Goal: Task Accomplishment & Management: Use online tool/utility

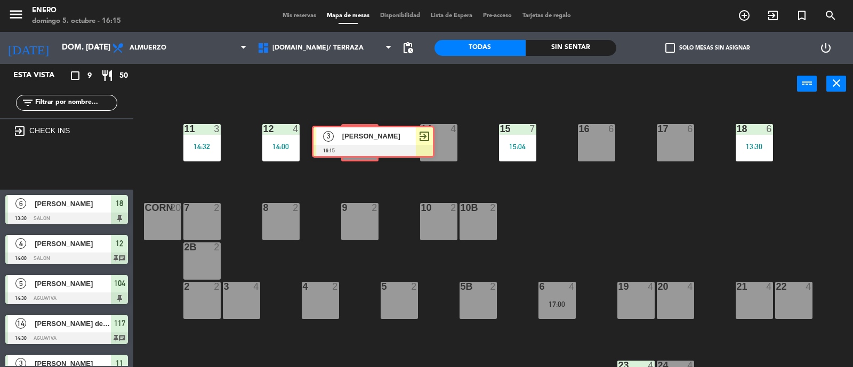
drag, startPoint x: 59, startPoint y: 162, endPoint x: 365, endPoint y: 136, distance: 307.5
click at [365, 136] on div "Esta vista crop_square 9 restaurant 50 filter_list exit_to_app CHECK INS 3 [PER…" at bounding box center [426, 216] width 853 height 304
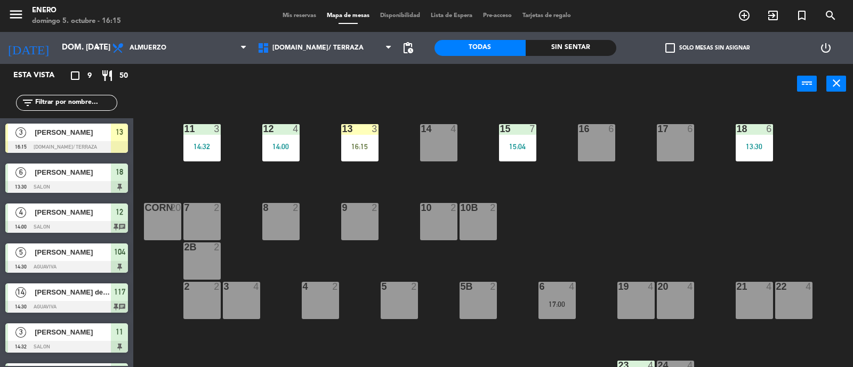
click at [368, 142] on div "13 3 16:15" at bounding box center [359, 142] width 37 height 37
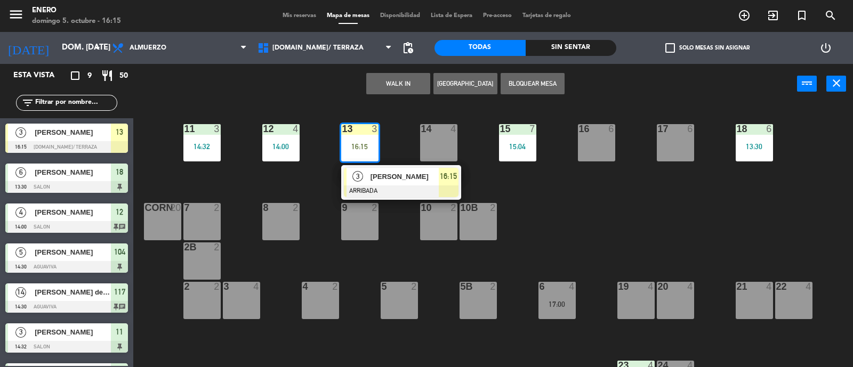
click at [372, 173] on div "3 [PERSON_NAME] 16:15" at bounding box center [401, 182] width 136 height 35
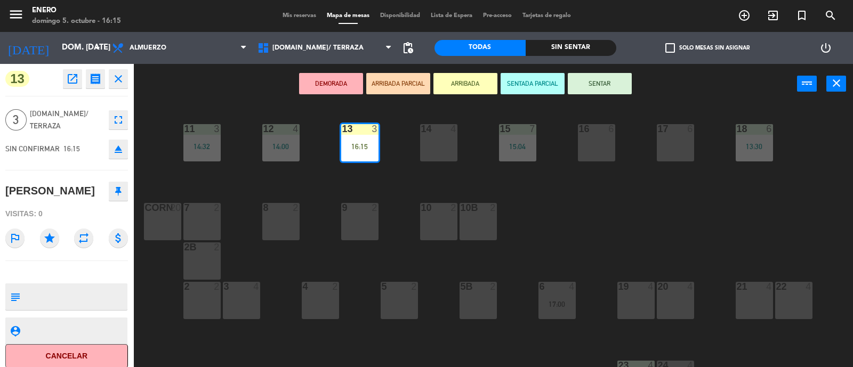
click at [599, 86] on button "SENTAR" at bounding box center [600, 83] width 64 height 21
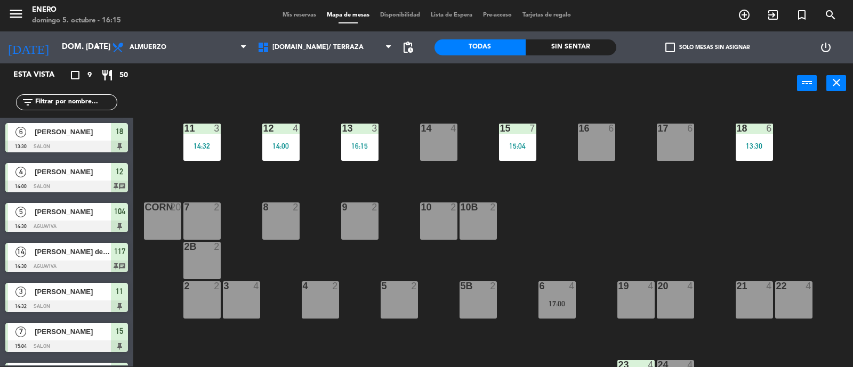
scroll to position [51, 0]
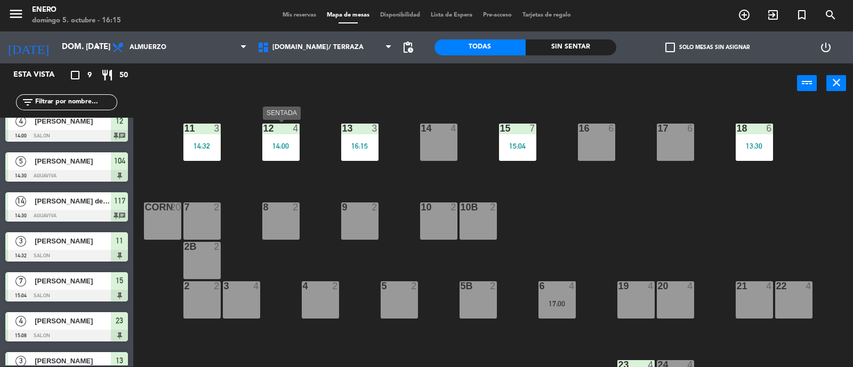
click at [288, 139] on div "12 4 14:00" at bounding box center [280, 142] width 37 height 37
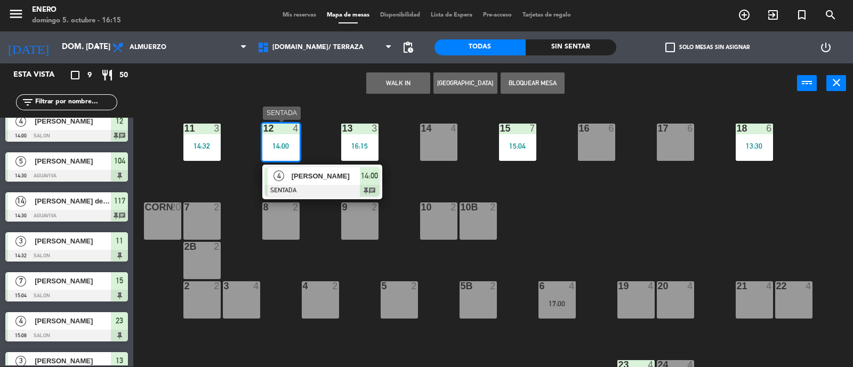
click at [351, 179] on span "[PERSON_NAME]" at bounding box center [326, 176] width 68 height 11
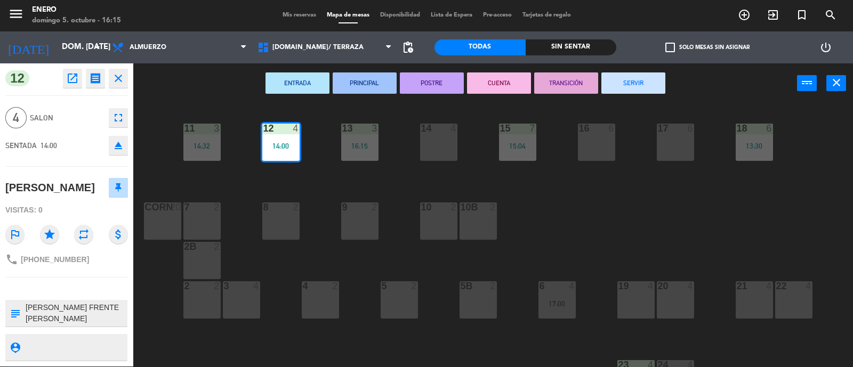
click at [624, 80] on button "SERVIR" at bounding box center [633, 82] width 64 height 21
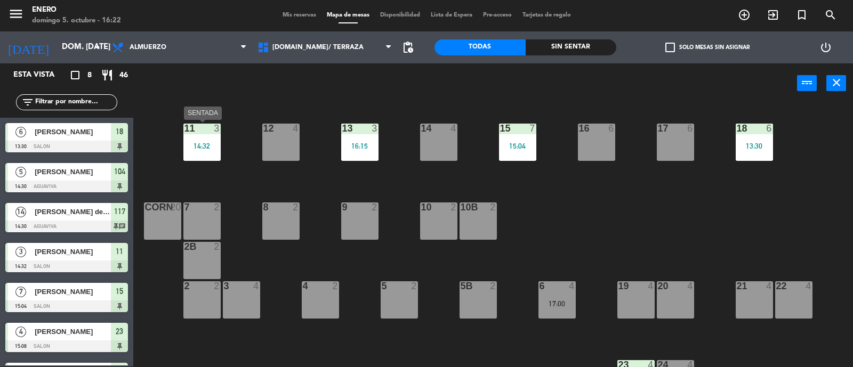
click at [207, 144] on div "14:32" at bounding box center [201, 145] width 37 height 7
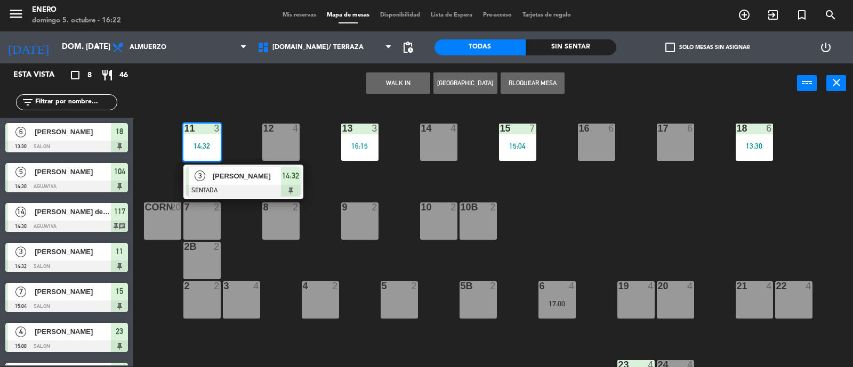
click at [268, 174] on span "[PERSON_NAME]" at bounding box center [247, 176] width 68 height 11
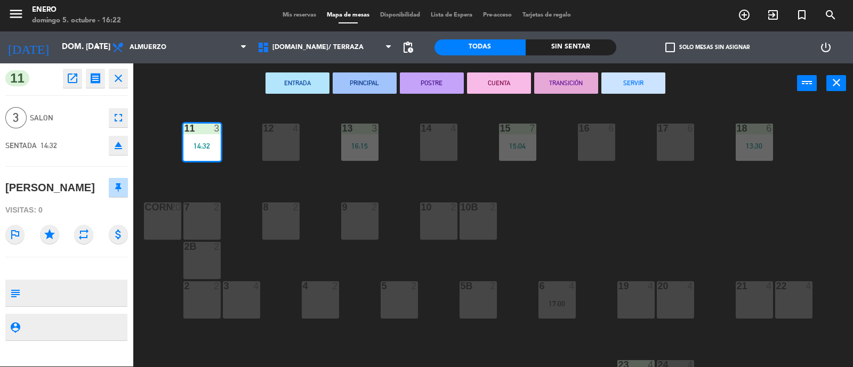
click at [629, 83] on button "SERVIR" at bounding box center [633, 82] width 64 height 21
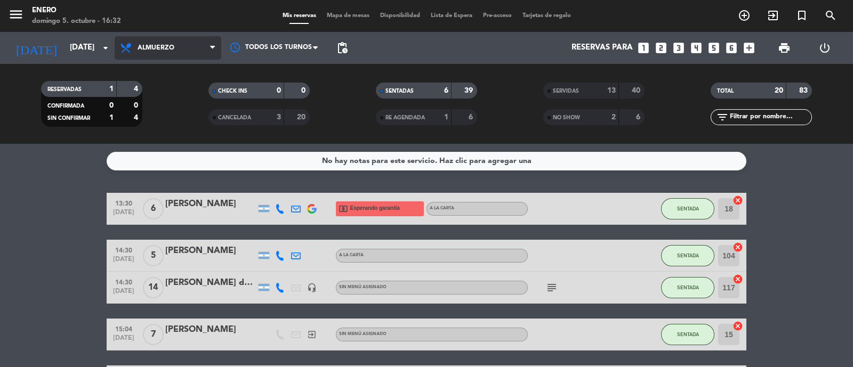
click at [147, 55] on span "Almuerzo" at bounding box center [168, 47] width 107 height 23
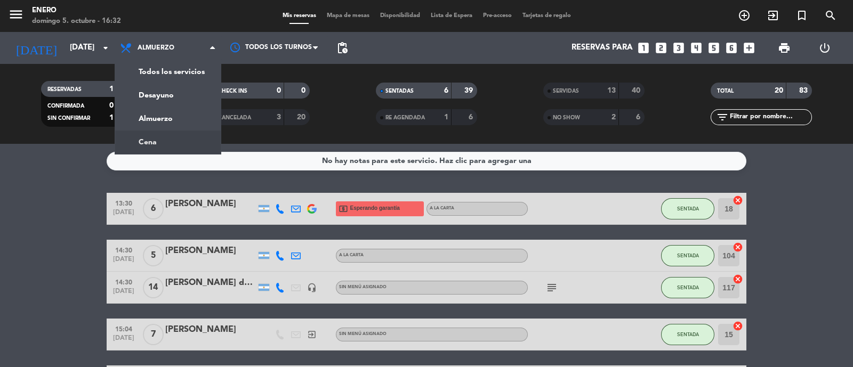
click at [165, 143] on div "menu Enero domingo 5. octubre - 16:32 Mis reservas Mapa de mesas Disponibilidad…" at bounding box center [426, 72] width 853 height 144
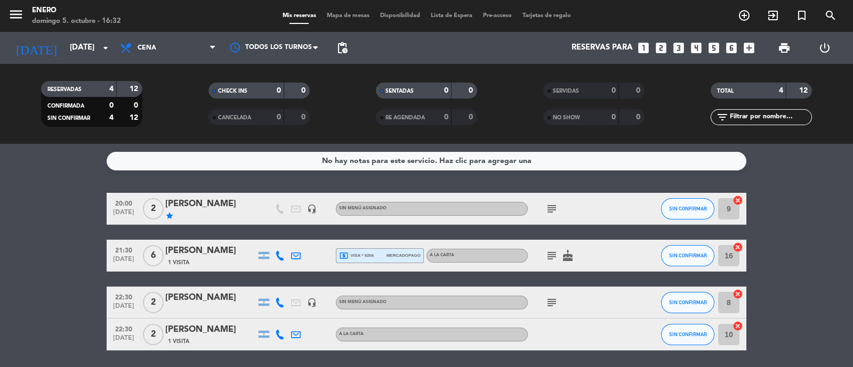
click at [552, 255] on icon "subject" at bounding box center [551, 255] width 13 height 13
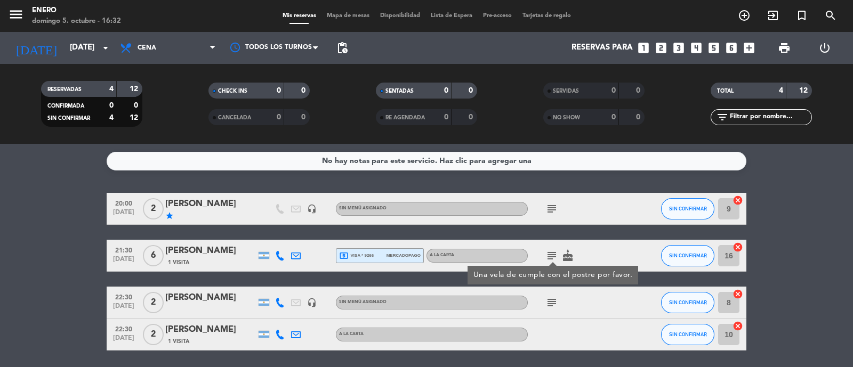
click at [552, 255] on icon "subject" at bounding box center [551, 255] width 13 height 13
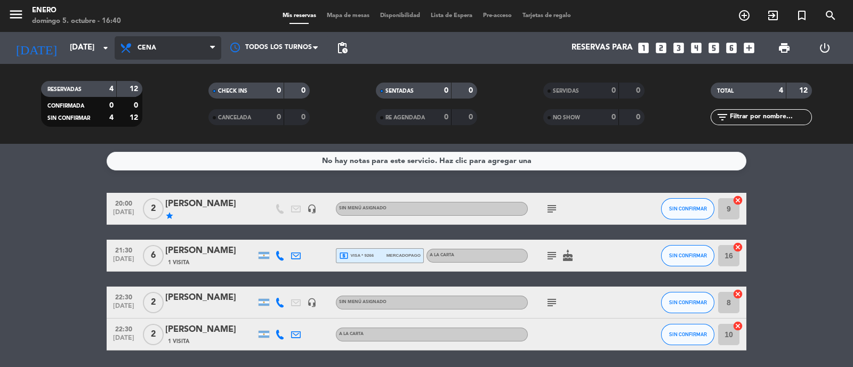
click at [161, 37] on span "Cena" at bounding box center [168, 47] width 107 height 23
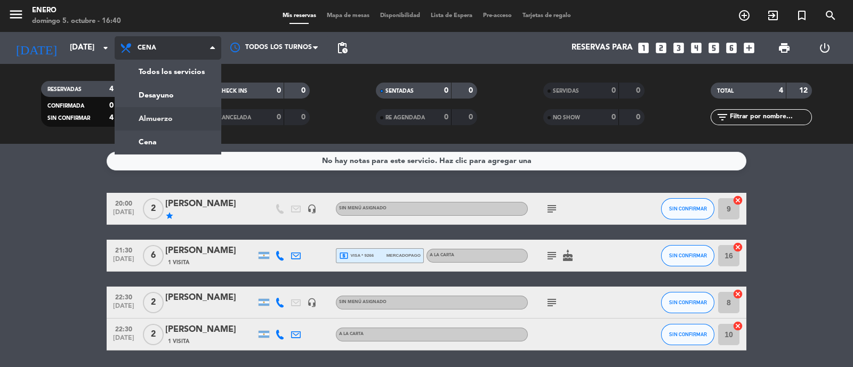
click at [187, 116] on div "menu Enero domingo 5. octubre - 16:40 Mis reservas Mapa de mesas Disponibilidad…" at bounding box center [426, 72] width 853 height 144
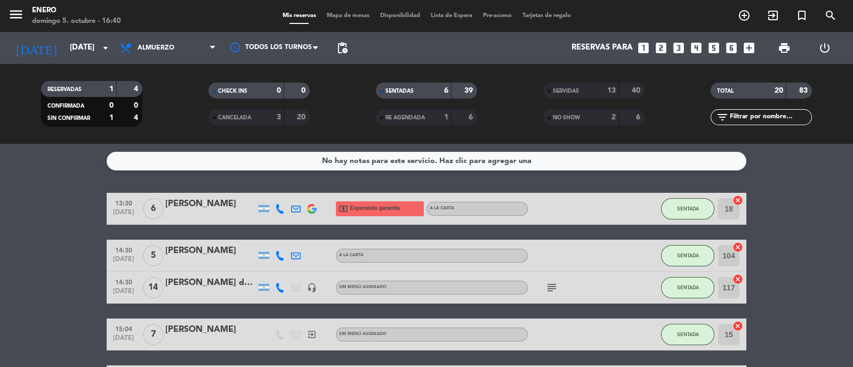
click at [597, 94] on div "13" at bounding box center [605, 91] width 21 height 12
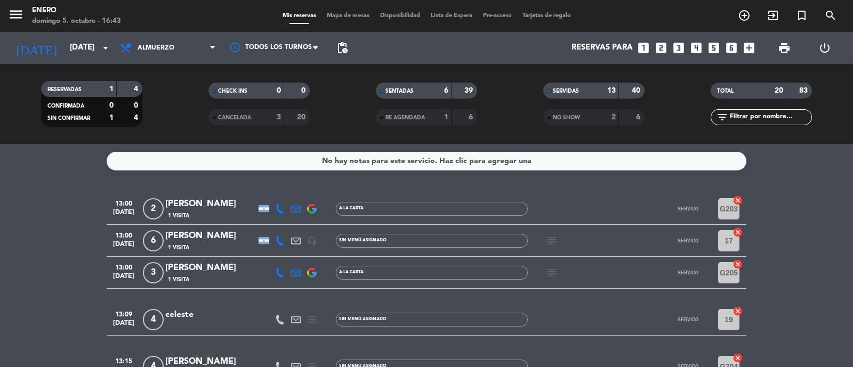
click at [595, 97] on div "SERVIDAS 13 40" at bounding box center [593, 91] width 101 height 16
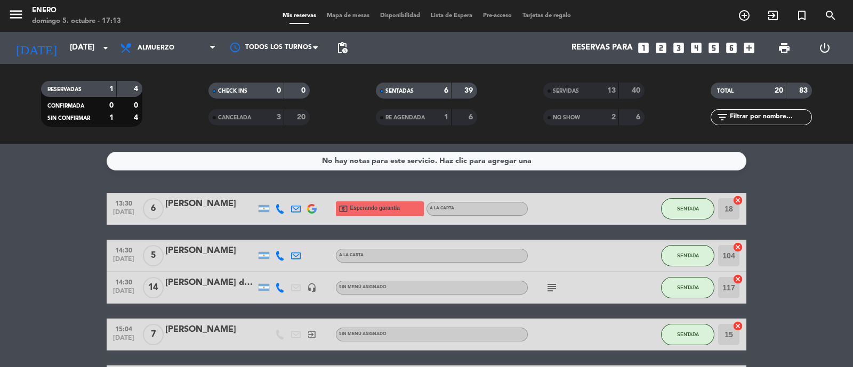
scroll to position [177, 0]
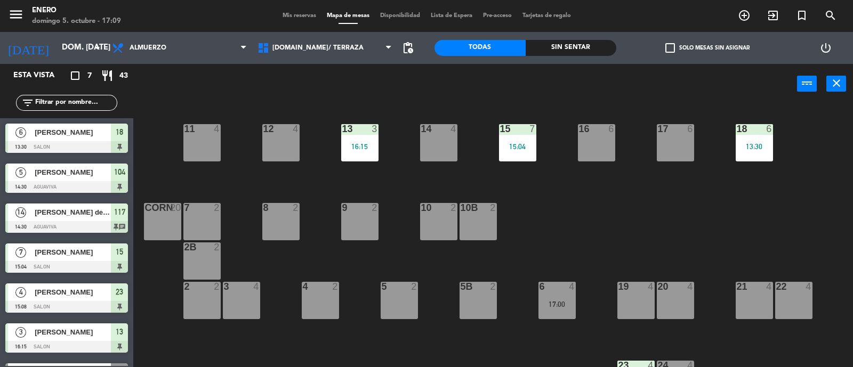
scroll to position [1, 0]
click at [74, 102] on input "text" at bounding box center [75, 102] width 83 height 12
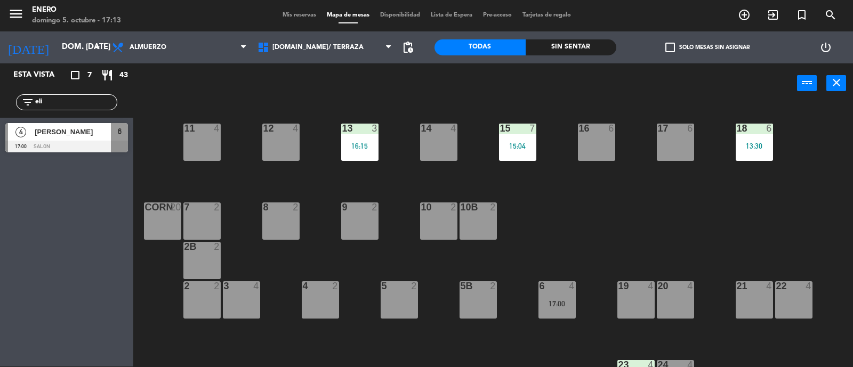
type input "eli"
drag, startPoint x: 41, startPoint y: 132, endPoint x: 57, endPoint y: 127, distance: 16.7
click at [41, 132] on div "4 Eliana gravano 17:00 SALON 6" at bounding box center [66, 138] width 133 height 40
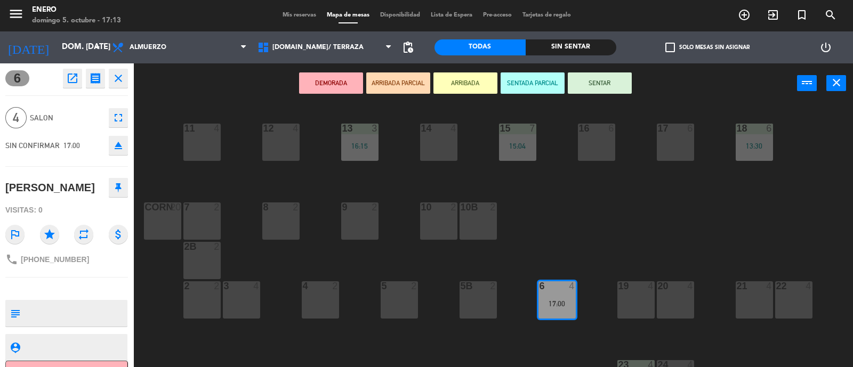
click at [620, 80] on button "SENTAR" at bounding box center [600, 82] width 64 height 21
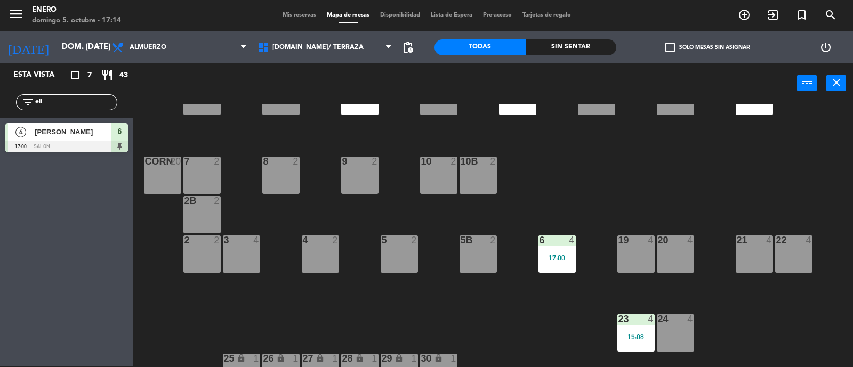
scroll to position [66, 0]
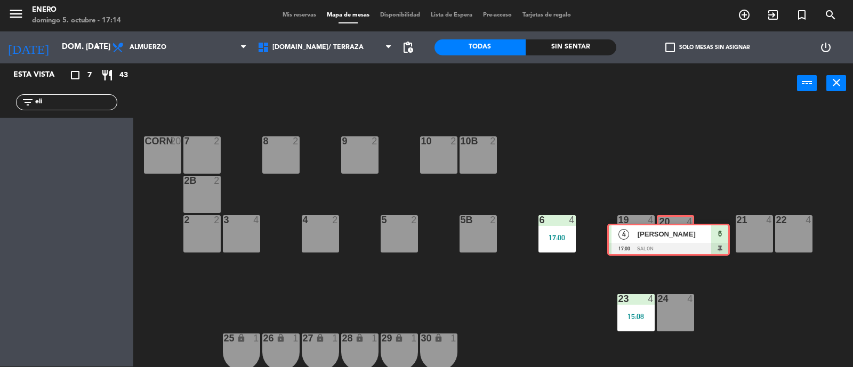
drag, startPoint x: 74, startPoint y: 126, endPoint x: 676, endPoint y: 228, distance: 610.7
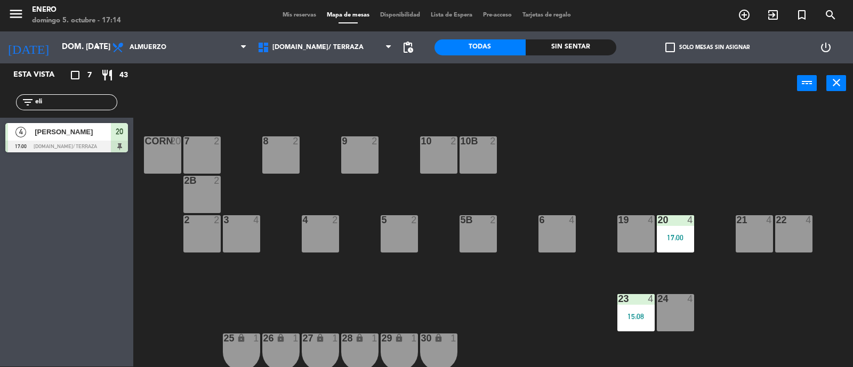
click at [676, 228] on div "20 4 17:00" at bounding box center [675, 233] width 37 height 37
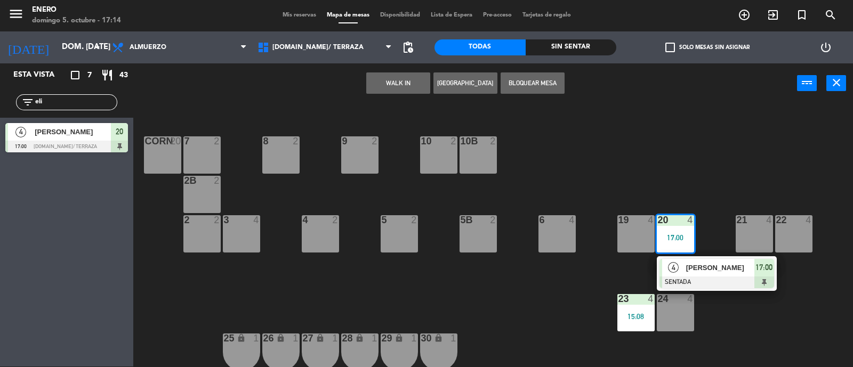
click at [685, 166] on div "14 4 12 4 11 4 17 6 15 7 15:04 16 6 13 3 16:15 18 6 13:30 10 2 7 2 8 2 9 2 corn…" at bounding box center [497, 235] width 711 height 263
